Goal: Task Accomplishment & Management: Use online tool/utility

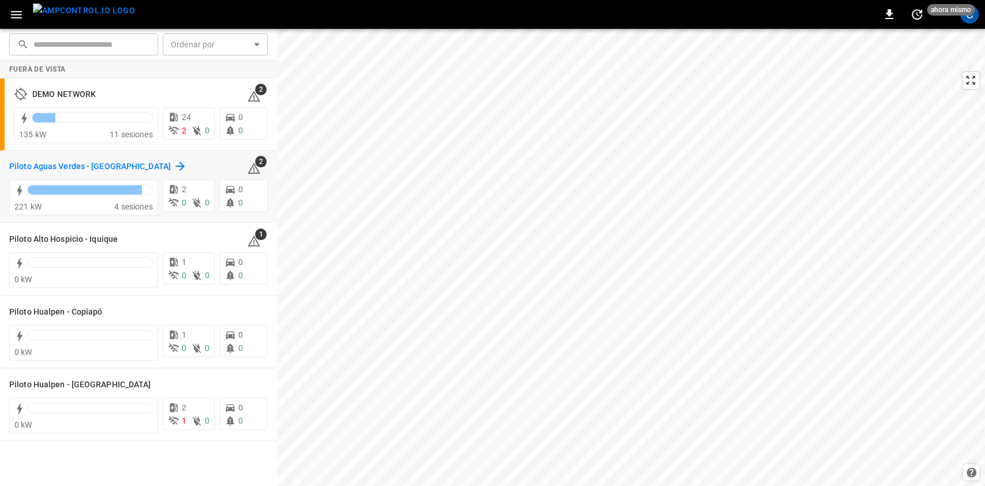
click at [133, 168] on h6 "Piloto Aguas Verdes - [GEOGRAPHIC_DATA]" at bounding box center [90, 166] width 162 height 13
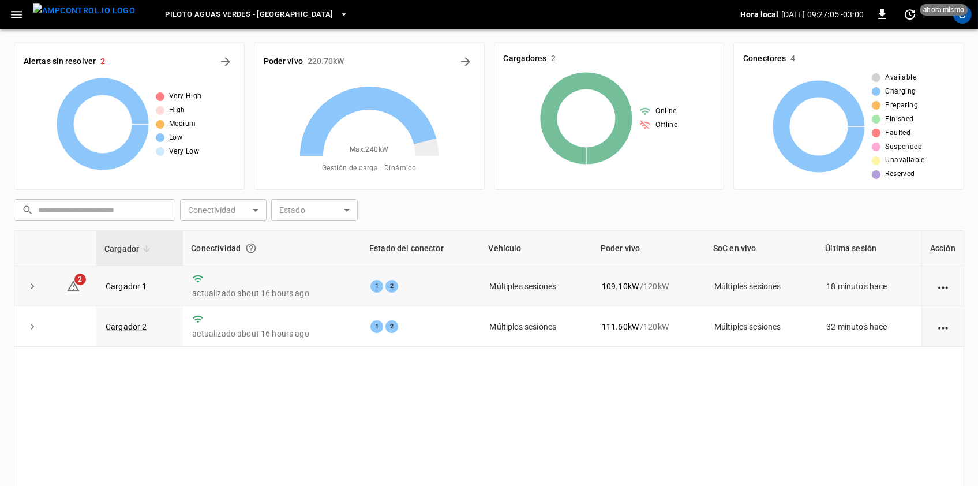
click at [69, 294] on td "2" at bounding box center [73, 286] width 46 height 40
click at [72, 290] on icon at bounding box center [73, 285] width 13 height 11
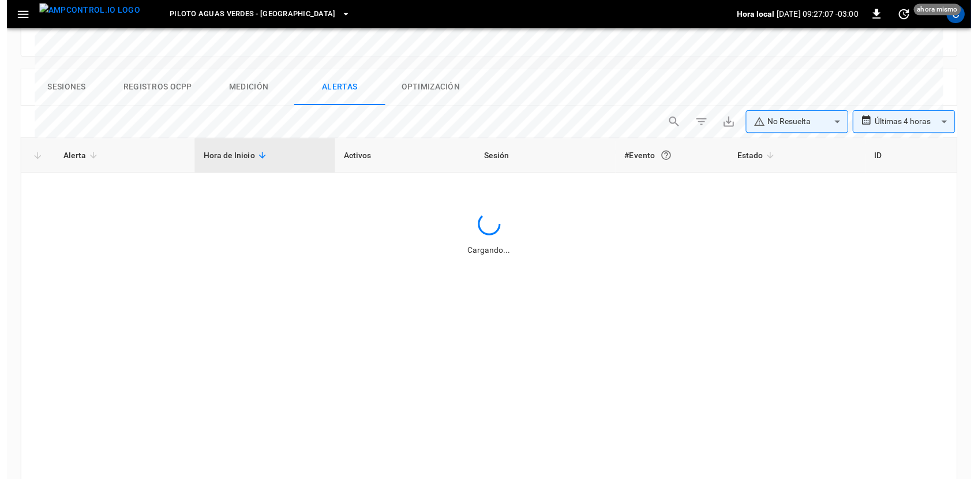
scroll to position [548, 0]
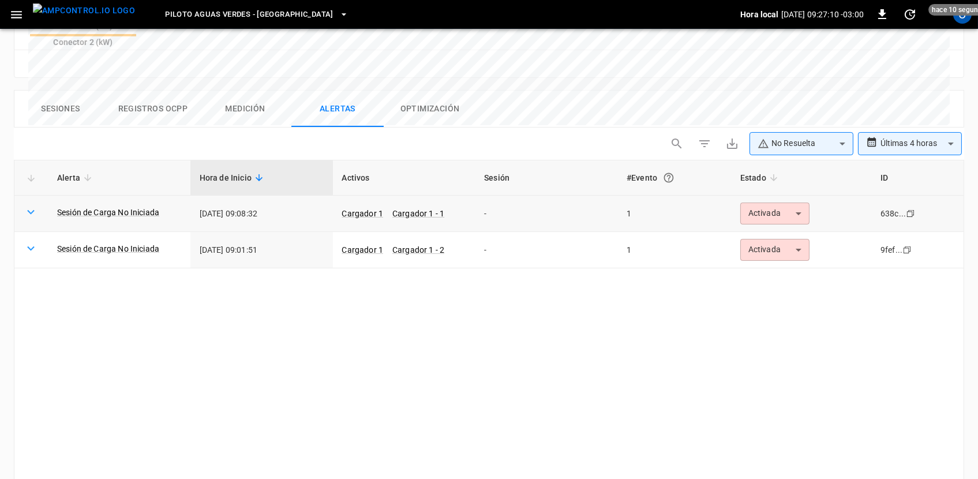
click at [761, 157] on body "**********" at bounding box center [489, 3] width 978 height 1102
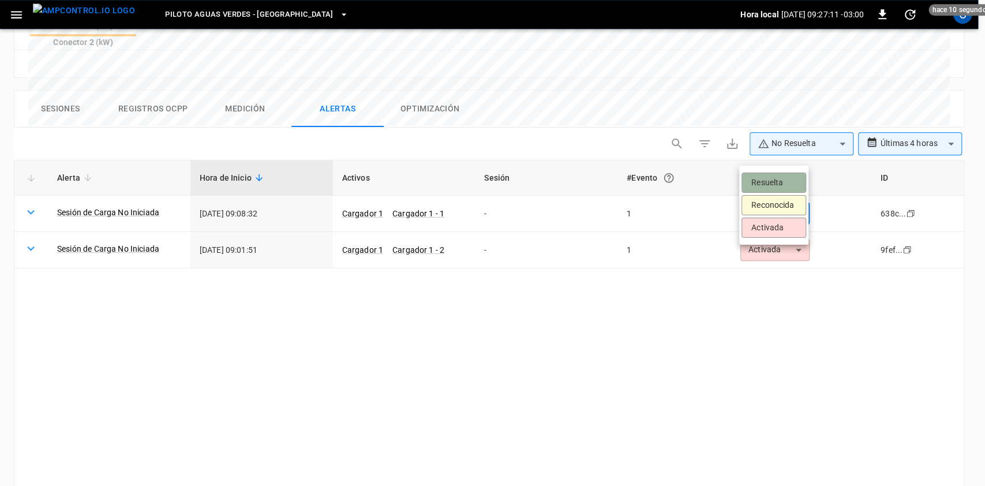
click at [793, 177] on li "Resuelta" at bounding box center [773, 182] width 65 height 20
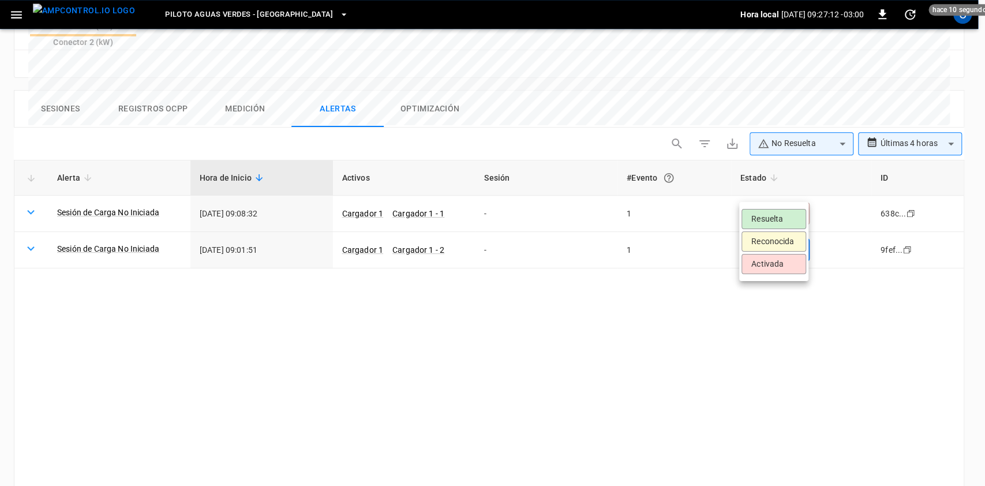
click at [785, 181] on body "**********" at bounding box center [492, 6] width 985 height 1109
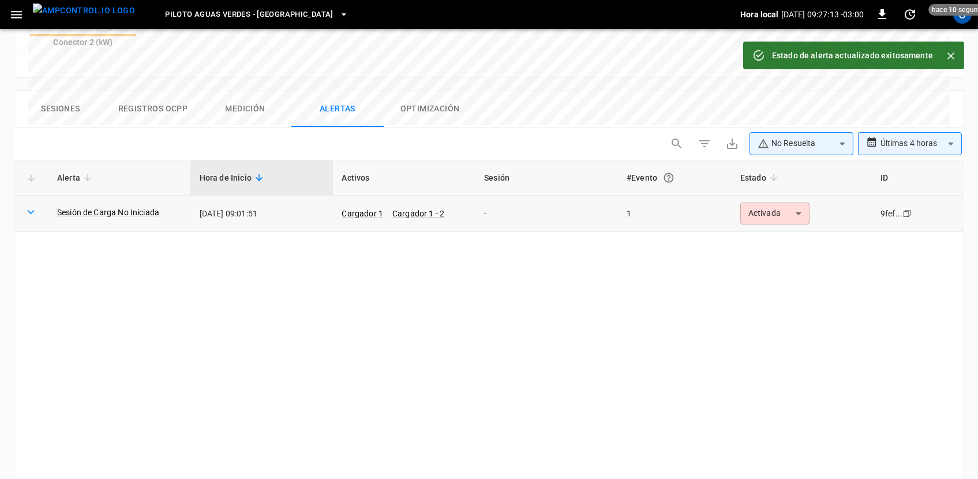
click at [768, 150] on body "**********" at bounding box center [489, 3] width 978 height 1102
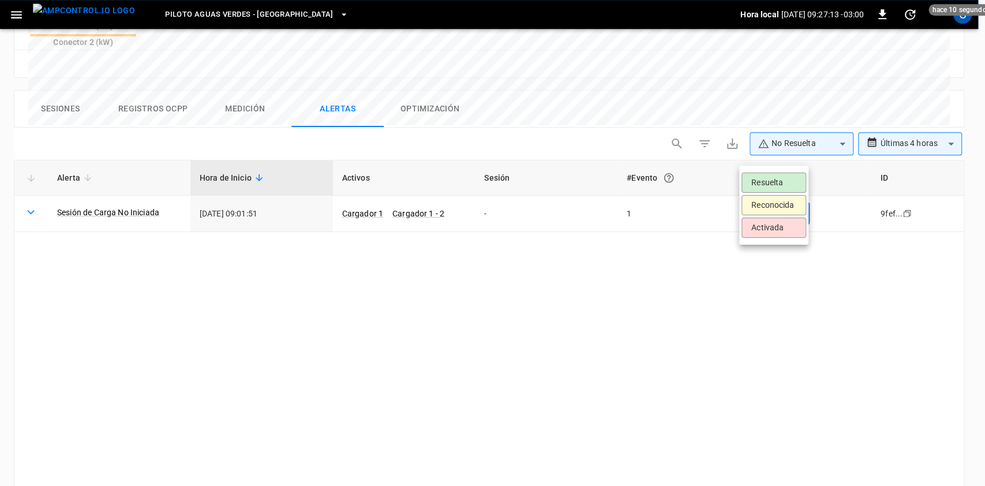
click at [761, 173] on li "Resuelta" at bounding box center [773, 182] width 65 height 20
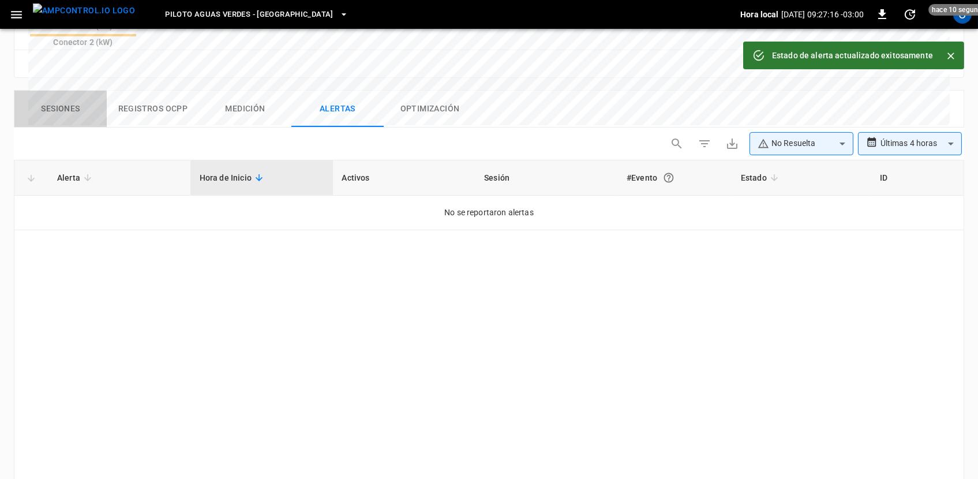
click at [78, 91] on button "Sesiones" at bounding box center [60, 109] width 92 height 37
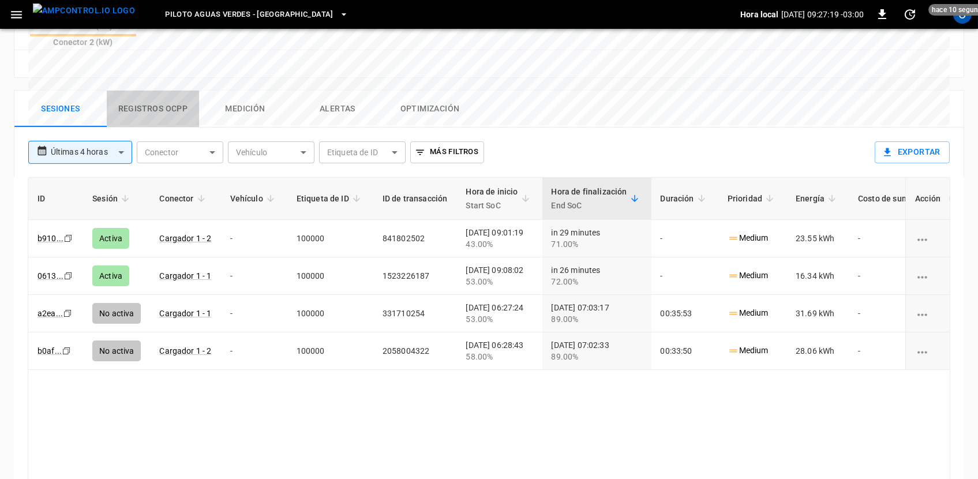
click at [146, 91] on button "Registros OCPP" at bounding box center [153, 109] width 92 height 37
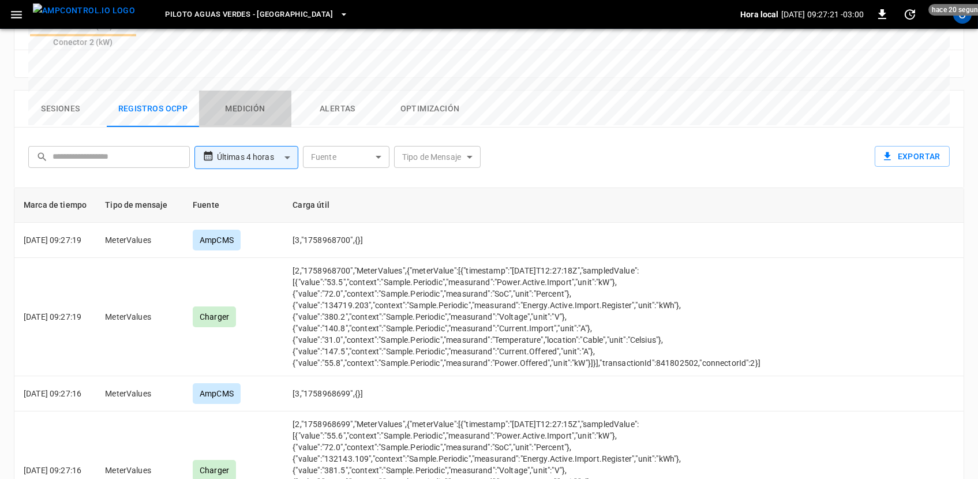
click at [253, 91] on button "Medición" at bounding box center [245, 109] width 92 height 37
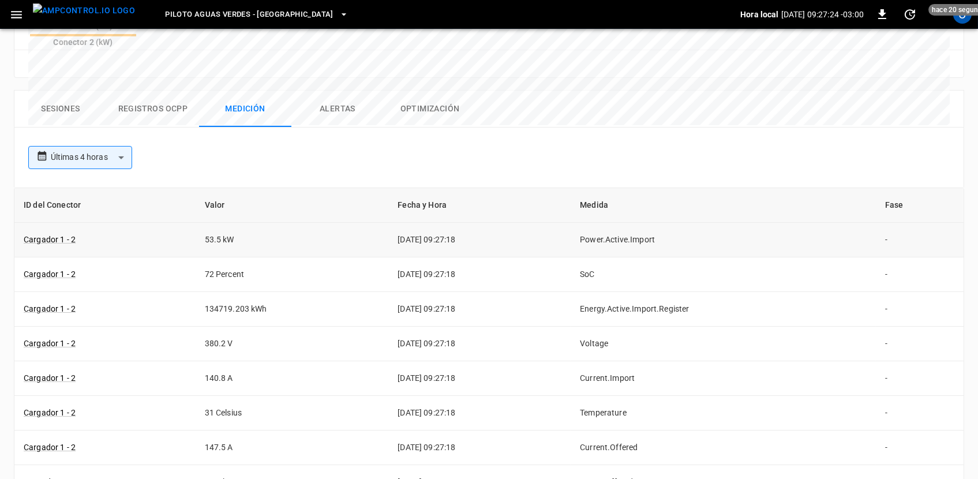
scroll to position [548, 15]
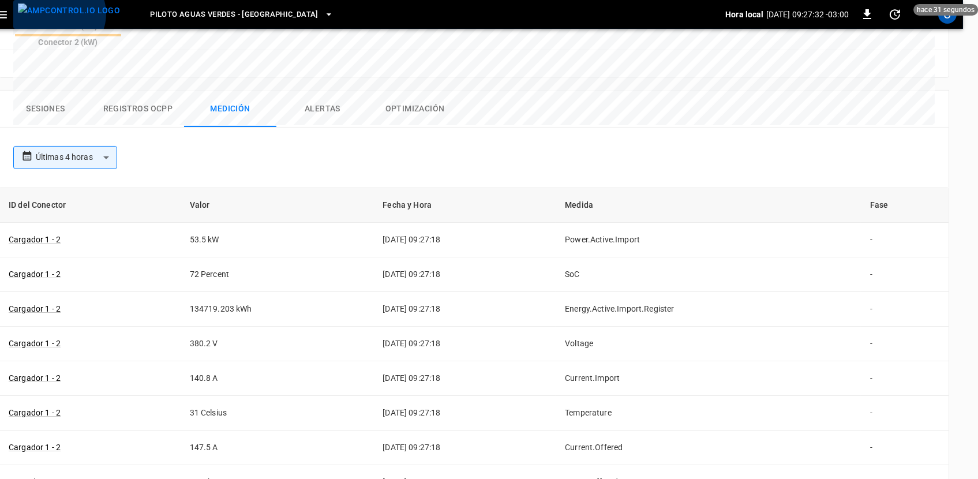
click at [57, 14] on img "menu" at bounding box center [69, 10] width 102 height 14
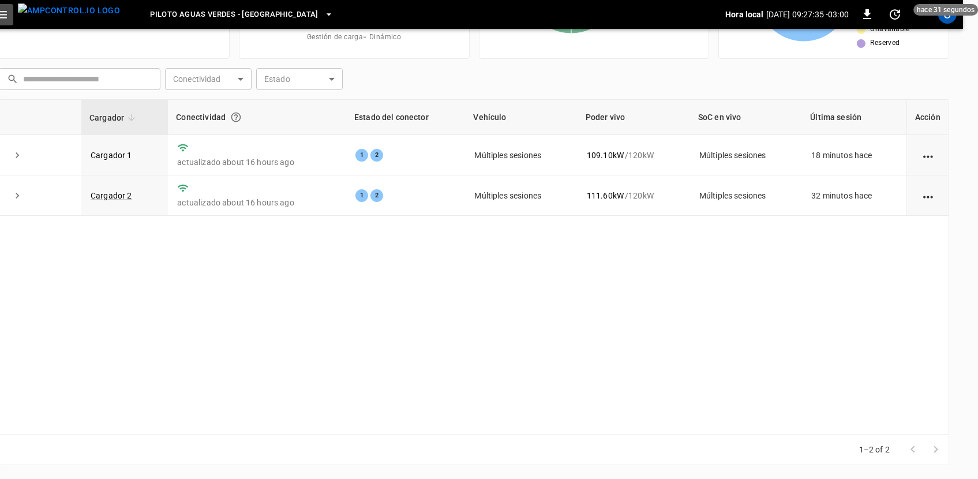
click at [5, 16] on icon "button" at bounding box center [1, 14] width 14 height 14
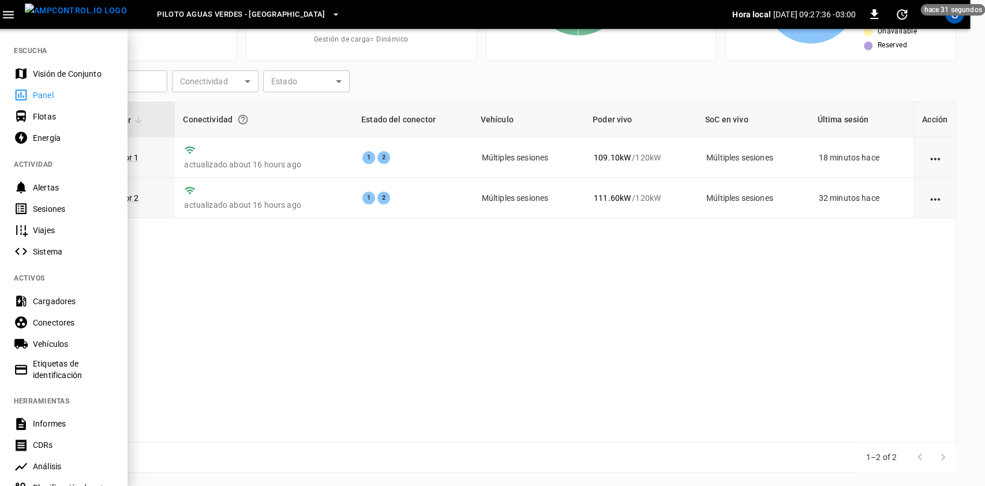
click at [84, 136] on div "Energía" at bounding box center [73, 138] width 80 height 12
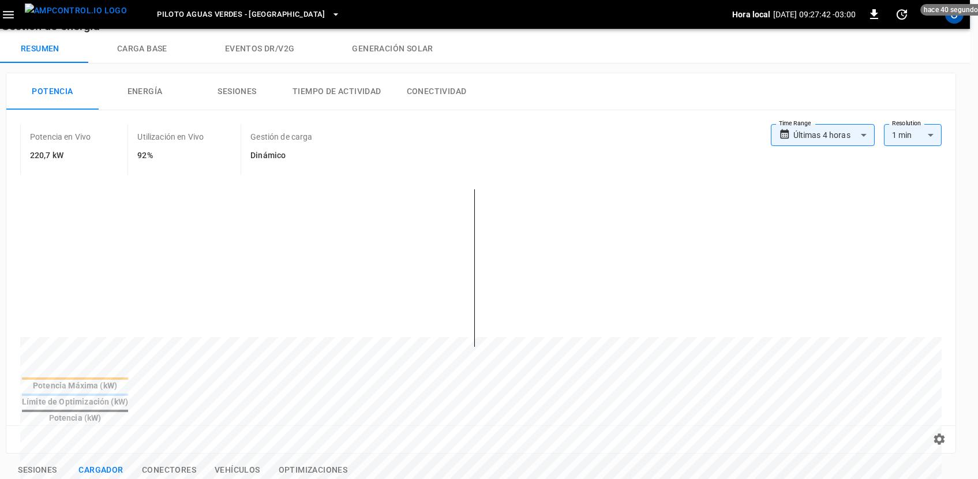
scroll to position [0, 8]
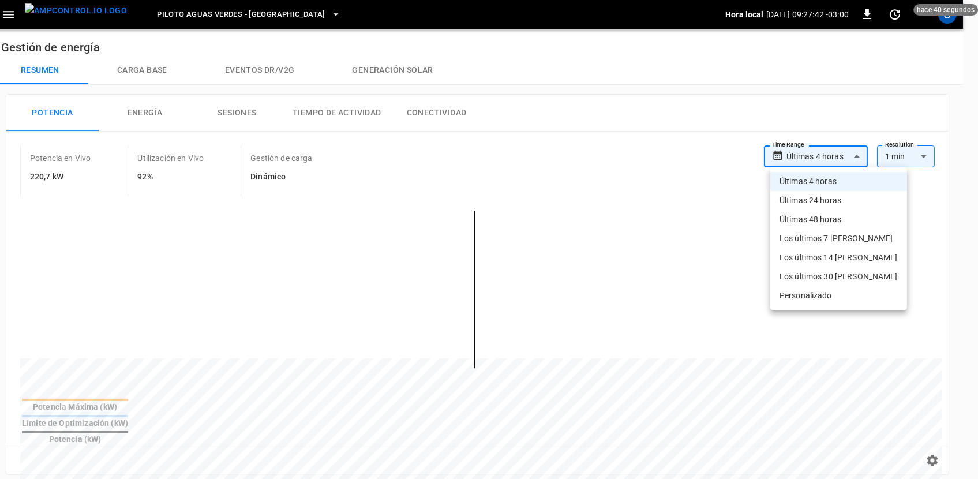
click at [830, 160] on body "**********" at bounding box center [481, 462] width 978 height 925
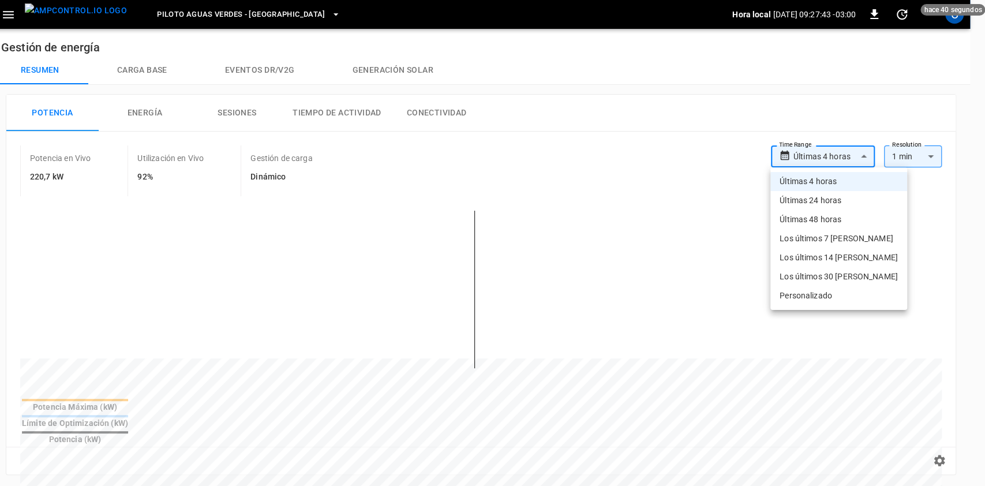
click at [843, 196] on li "Últimas 24 horas" at bounding box center [838, 200] width 137 height 19
type input "**********"
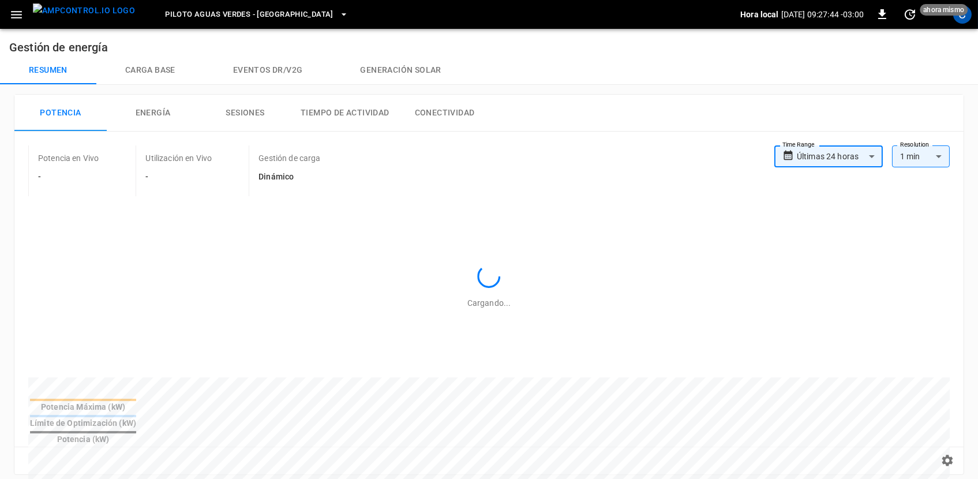
scroll to position [0, 0]
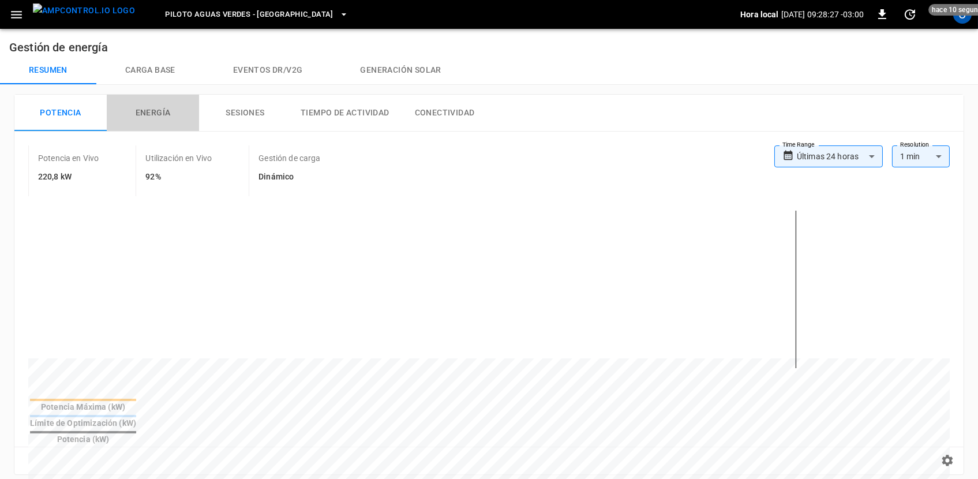
click at [137, 104] on button "Energía" at bounding box center [153, 113] width 92 height 37
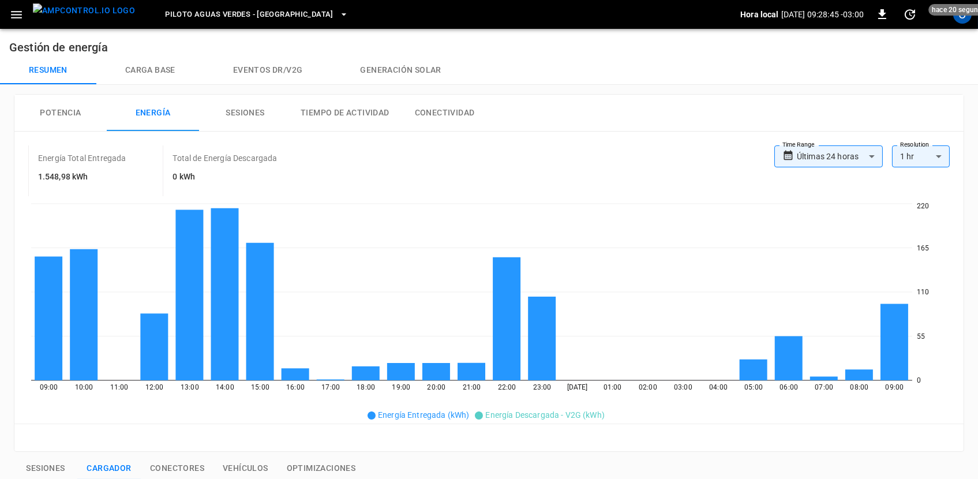
click at [281, 109] on button "Sesiones" at bounding box center [245, 113] width 92 height 37
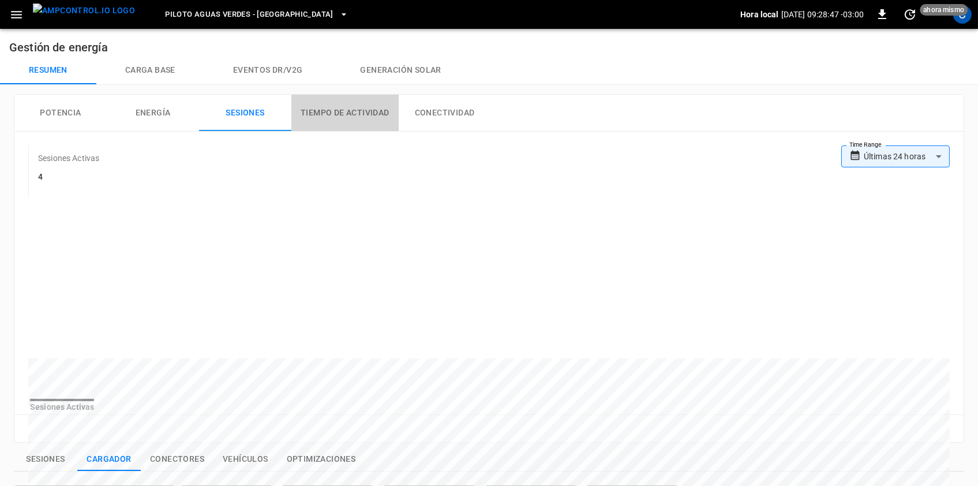
click at [346, 122] on button "Tiempo de Actividad" at bounding box center [344, 113] width 107 height 37
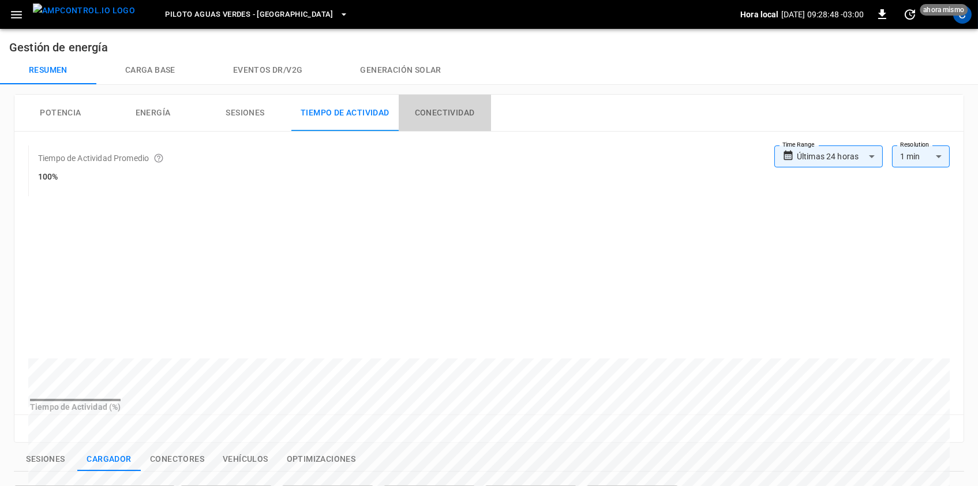
click at [468, 104] on button "Conectividad" at bounding box center [445, 113] width 92 height 37
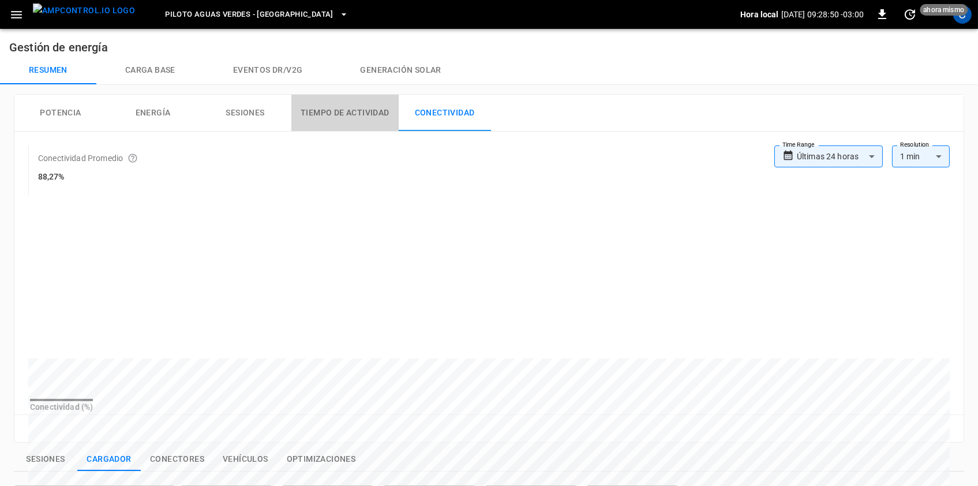
click at [346, 112] on button "Tiempo de Actividad" at bounding box center [344, 113] width 107 height 37
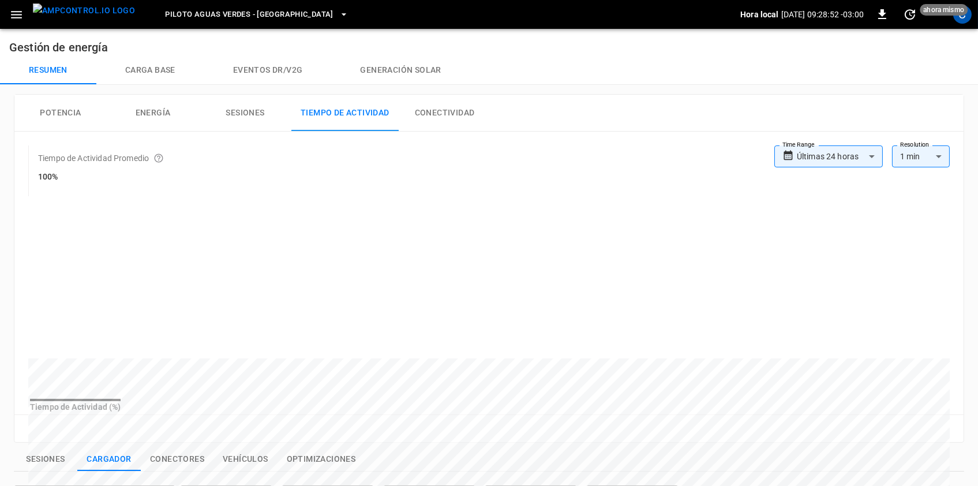
click at [450, 115] on button "Conectividad" at bounding box center [445, 113] width 92 height 37
